Goal: Find specific page/section

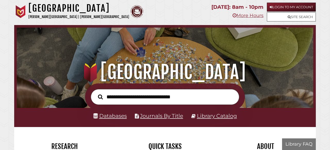
scroll to position [98, 294]
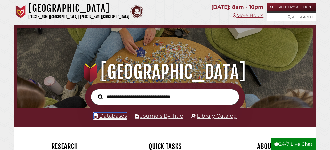
click at [122, 117] on link "Databases" at bounding box center [109, 115] width 33 height 6
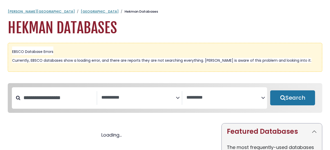
select select "Database Subject Filter"
select select "Database Vendors Filter"
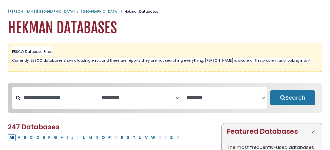
select select "Database Subject Filter"
select select "Database Vendors Filter"
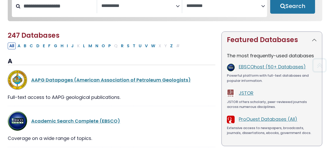
scroll to position [93, 0]
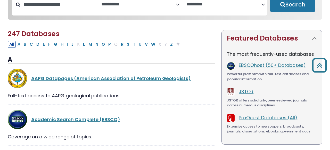
click at [233, 68] on img at bounding box center [231, 66] width 8 height 8
click at [242, 68] on link "EBSCOhost (50+ Databases)" at bounding box center [272, 65] width 67 height 6
